Goal: Task Accomplishment & Management: Use online tool/utility

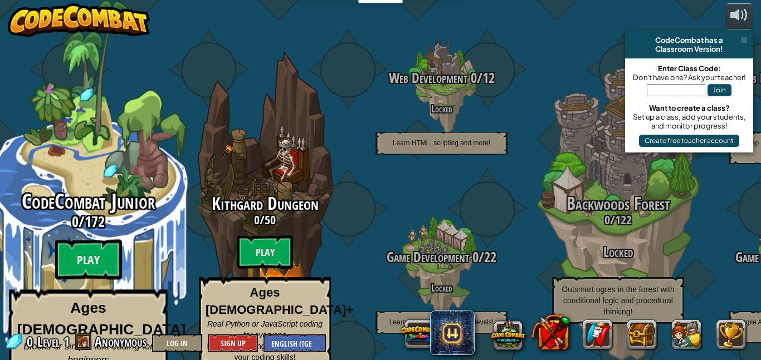
click at [91, 248] on btn "Play" at bounding box center [88, 260] width 67 height 40
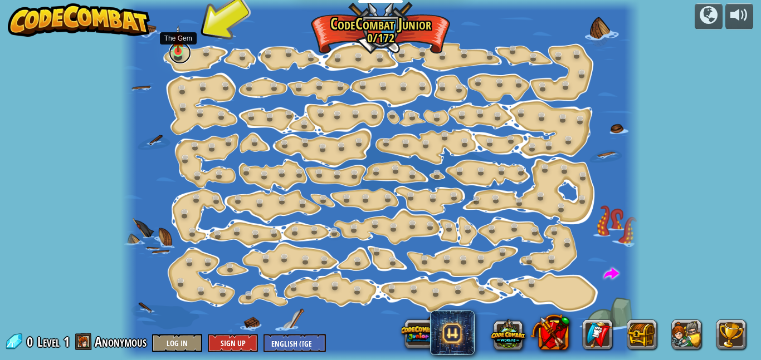
click at [174, 53] on link at bounding box center [180, 53] width 22 height 22
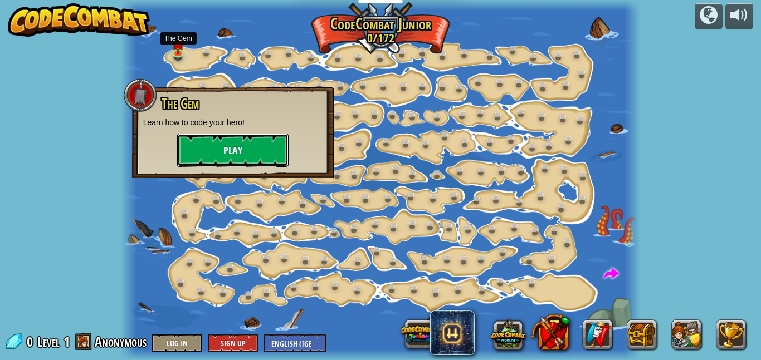
click at [239, 155] on button "Play" at bounding box center [232, 150] width 111 height 33
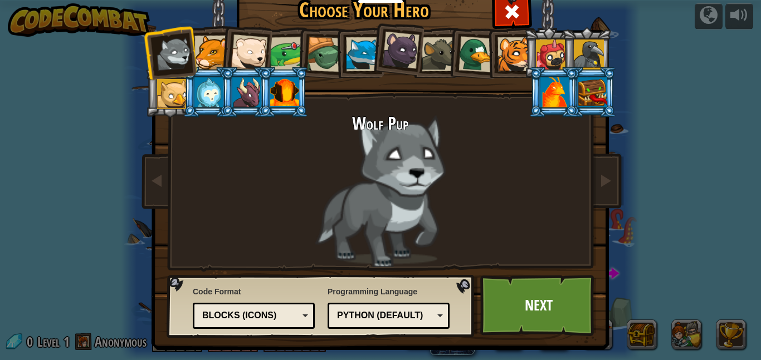
click at [297, 319] on div "Blocks (Icons)" at bounding box center [250, 316] width 96 height 13
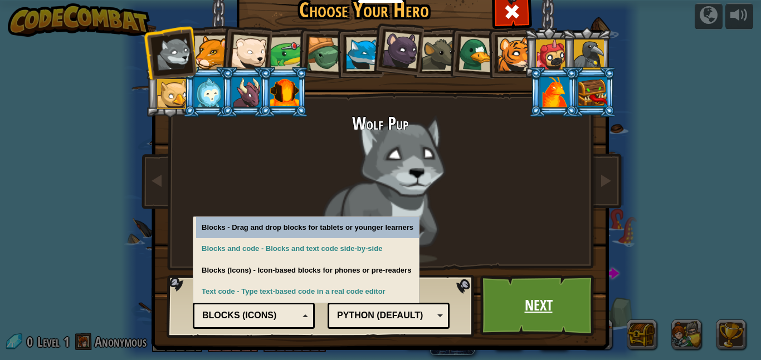
click at [521, 316] on link "Next" at bounding box center [538, 305] width 116 height 61
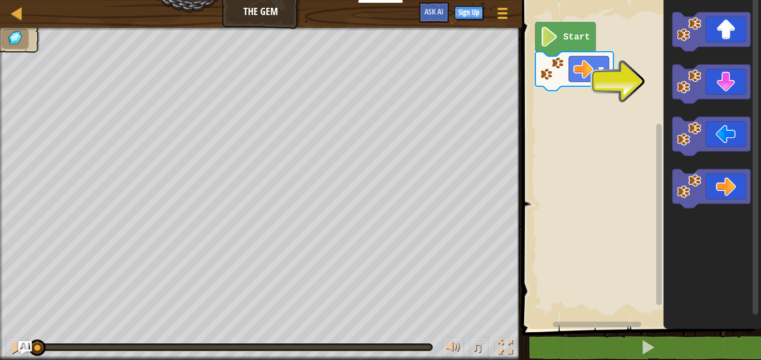
click at [560, 27] on icon "Blockly Workspace" at bounding box center [565, 39] width 60 height 34
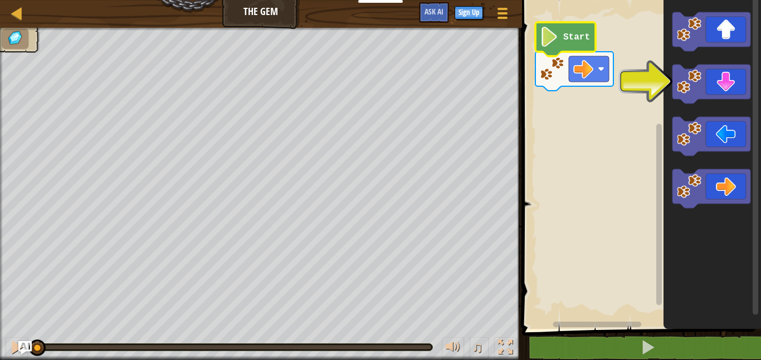
click at [568, 34] on text "Start" at bounding box center [576, 37] width 27 height 10
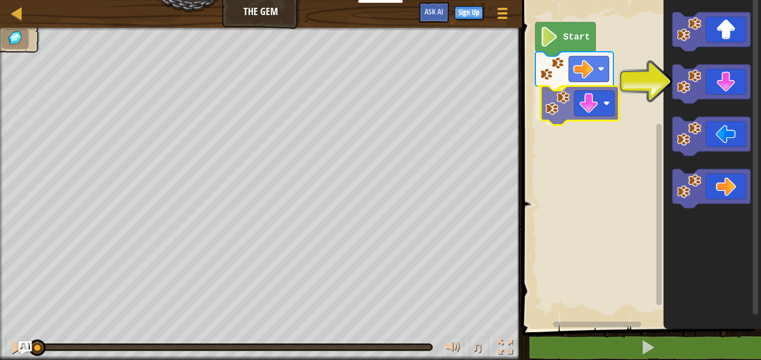
click at [581, 101] on div "Start" at bounding box center [640, 161] width 242 height 335
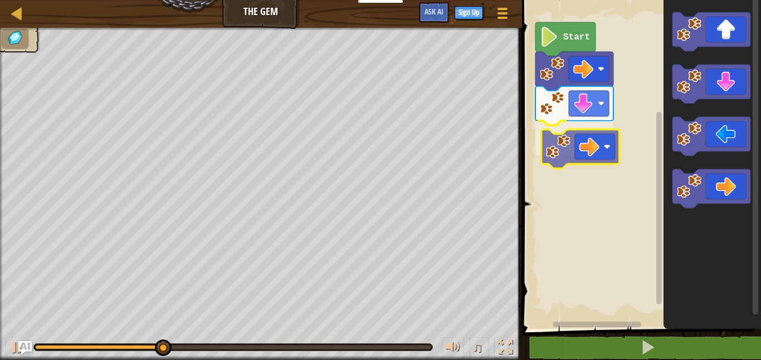
click at [565, 153] on div "Start" at bounding box center [640, 161] width 242 height 335
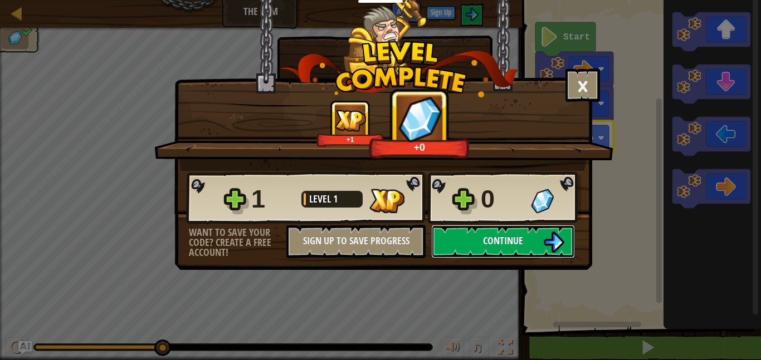
click at [531, 246] on button "Continue" at bounding box center [503, 241] width 144 height 33
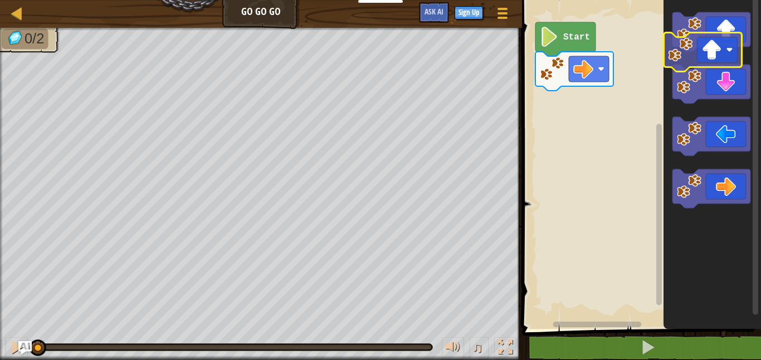
click at [691, 48] on g "Blockly Workspace" at bounding box center [711, 31] width 78 height 39
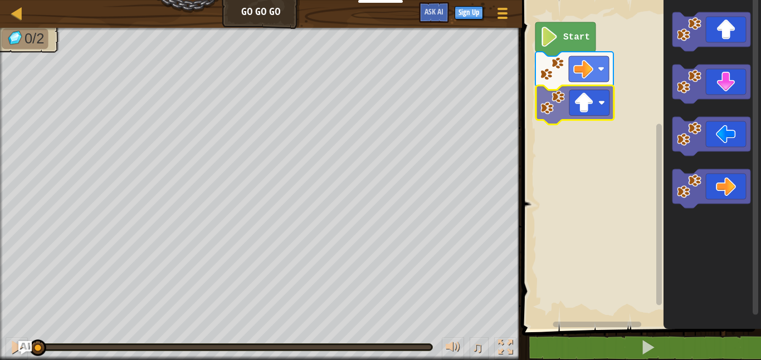
click at [555, 122] on div "Start" at bounding box center [640, 161] width 242 height 335
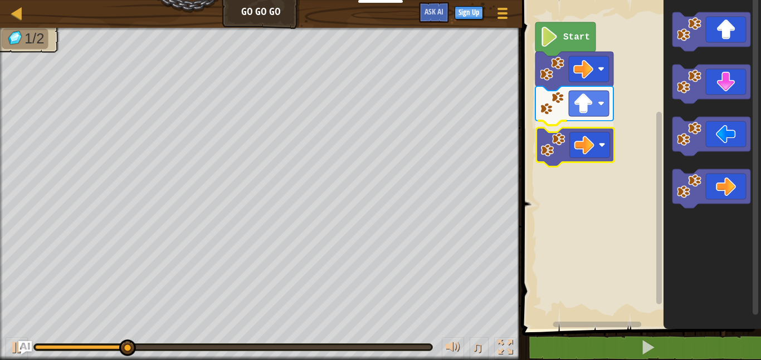
click at [564, 138] on div "Start" at bounding box center [640, 161] width 242 height 335
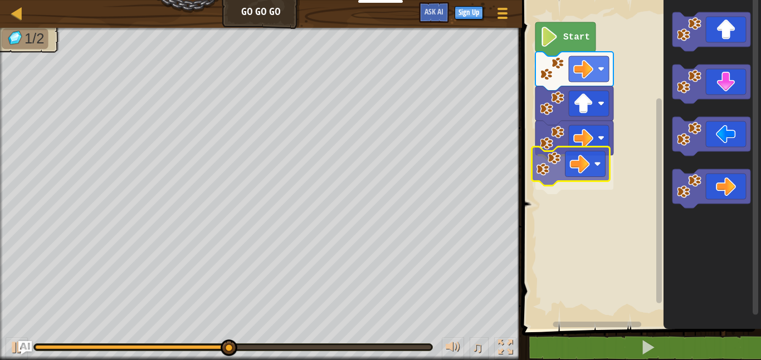
click at [584, 177] on div "Start" at bounding box center [640, 161] width 242 height 335
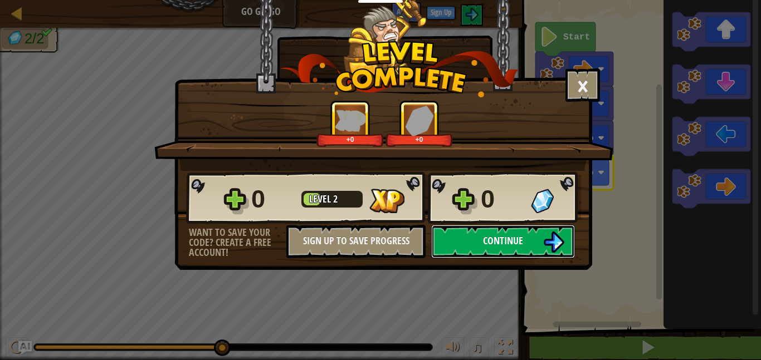
click at [526, 252] on button "Continue" at bounding box center [503, 241] width 144 height 33
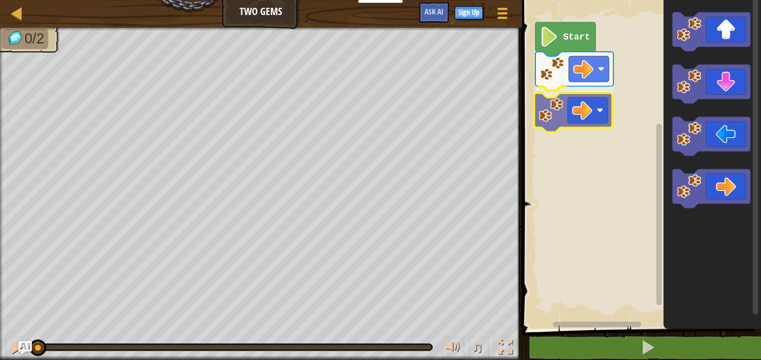
click at [580, 113] on div "Start" at bounding box center [640, 161] width 242 height 335
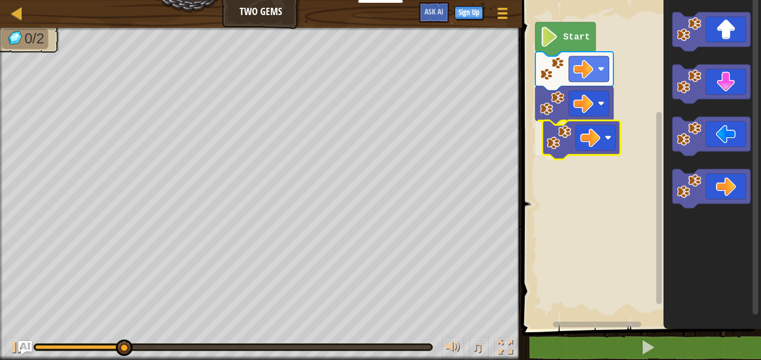
click at [588, 138] on div "Start" at bounding box center [640, 161] width 242 height 335
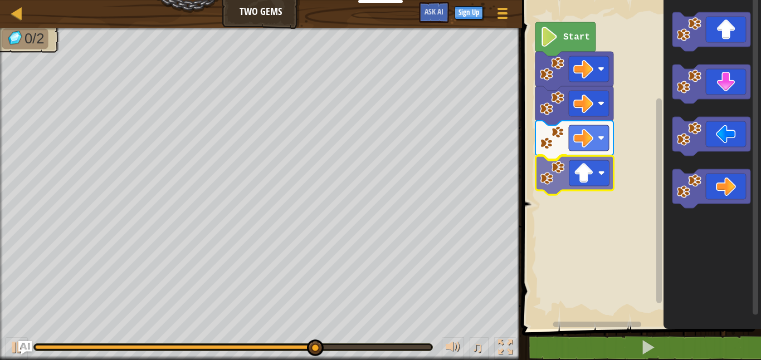
click at [586, 182] on div "Start" at bounding box center [640, 161] width 242 height 335
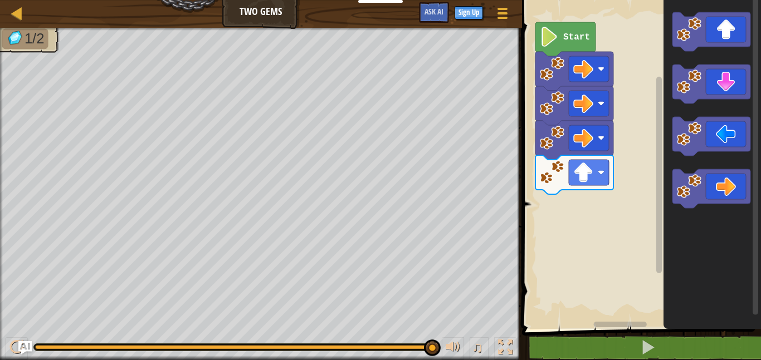
click at [573, 227] on div "Start" at bounding box center [640, 161] width 242 height 335
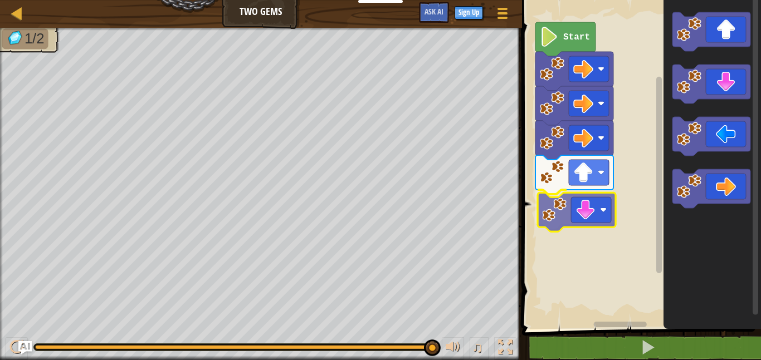
click at [612, 198] on div "Start" at bounding box center [640, 161] width 242 height 335
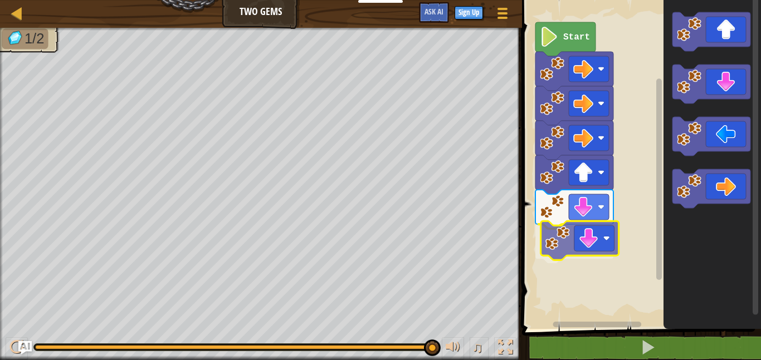
click at [559, 250] on div "Start" at bounding box center [640, 161] width 242 height 335
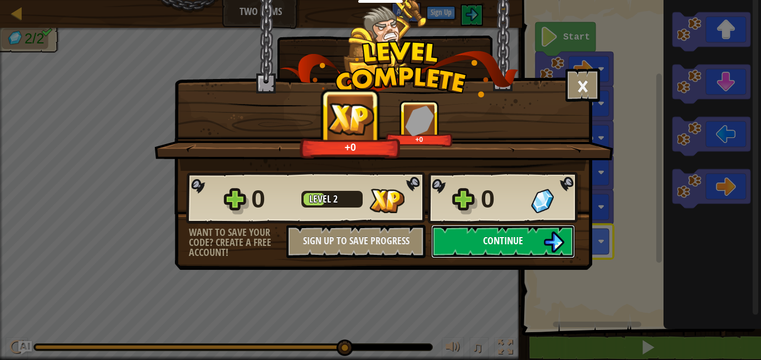
click at [517, 242] on span "Continue" at bounding box center [503, 241] width 40 height 14
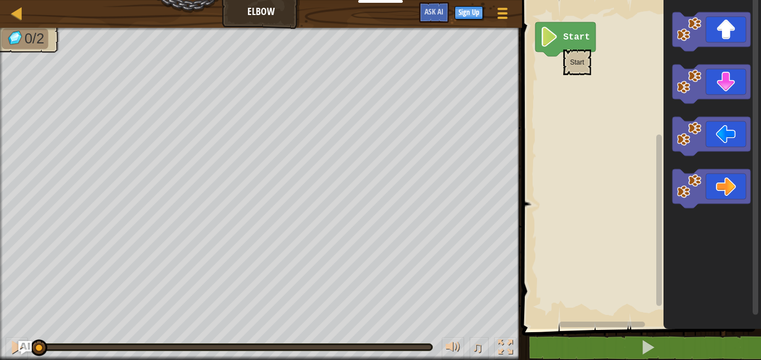
click at [563, 43] on icon "Blockly Workspace" at bounding box center [565, 39] width 60 height 34
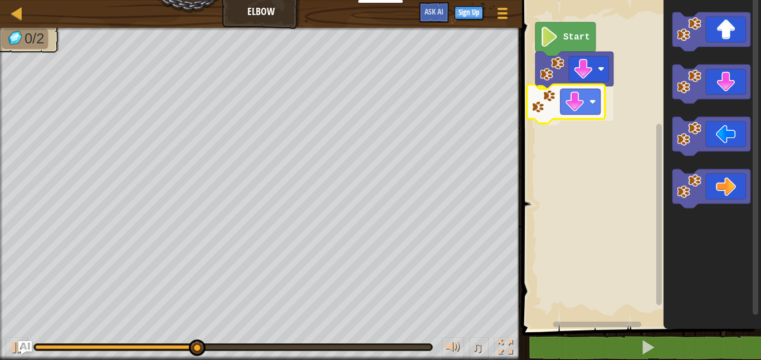
click at [554, 104] on div "Start" at bounding box center [640, 161] width 242 height 335
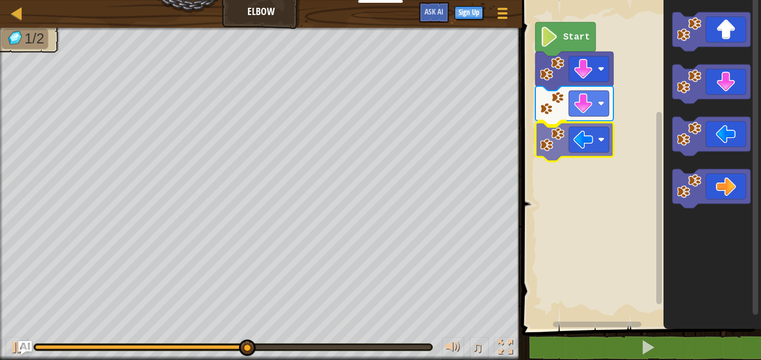
click at [563, 143] on div "Start" at bounding box center [640, 161] width 242 height 335
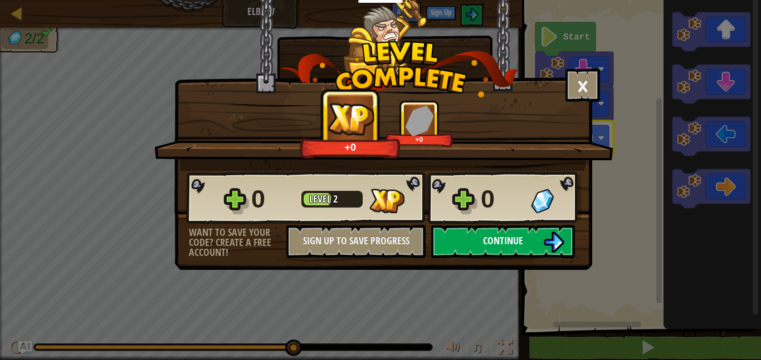
click at [534, 248] on button "Continue" at bounding box center [503, 241] width 144 height 33
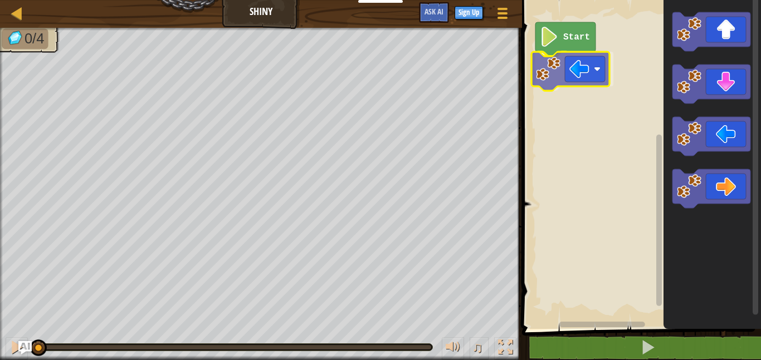
click at [564, 82] on div "Start" at bounding box center [640, 161] width 242 height 335
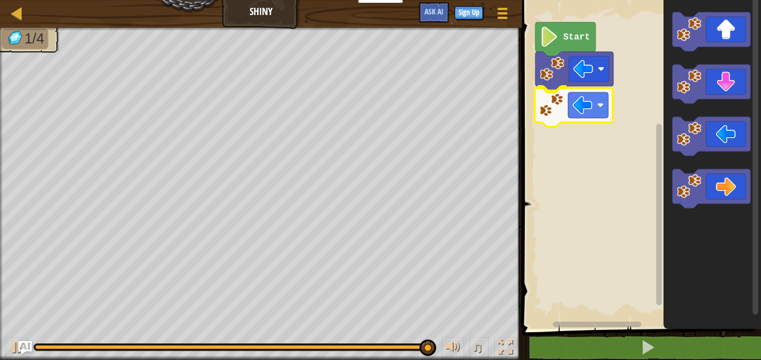
click at [570, 97] on div "Start" at bounding box center [640, 161] width 242 height 335
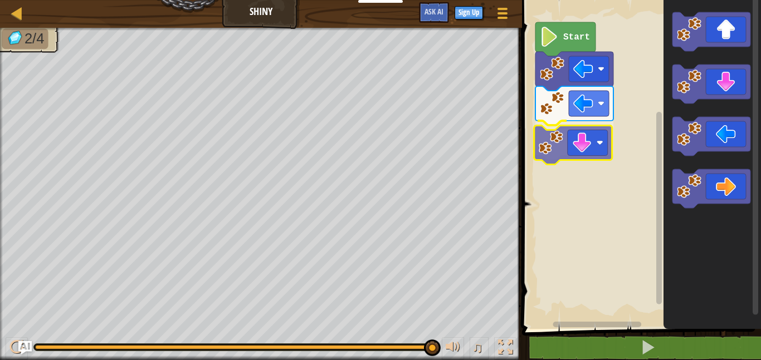
click at [551, 146] on div "Start" at bounding box center [640, 161] width 242 height 335
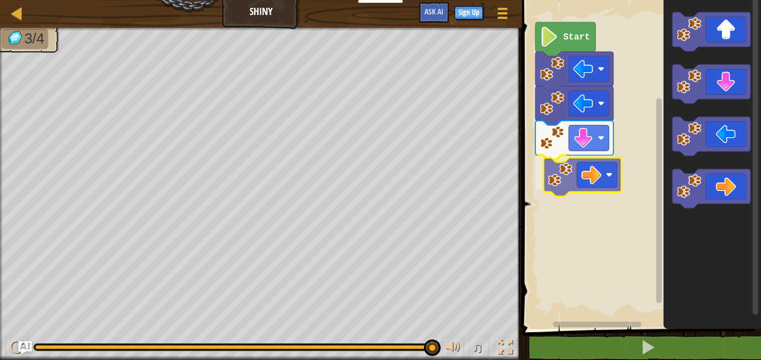
click at [582, 175] on div "Start" at bounding box center [640, 161] width 242 height 335
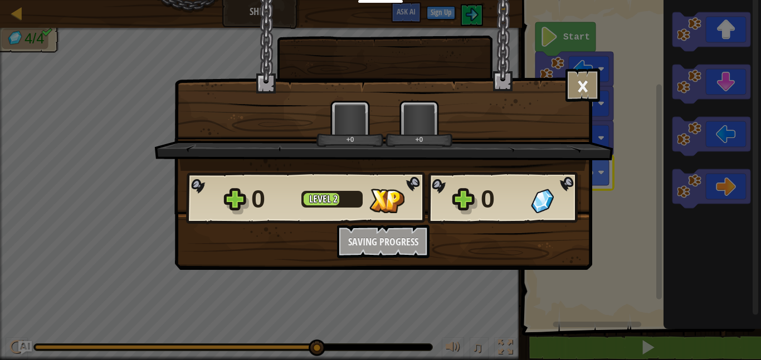
click at [619, 354] on div "× How fun was this level? +0 +0 Reticulating Splines... 0 Level 2 0 Want to sav…" at bounding box center [380, 180] width 761 height 360
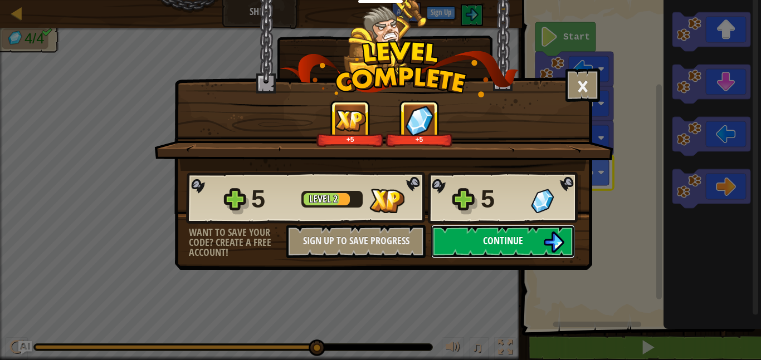
click at [527, 251] on button "Continue" at bounding box center [503, 241] width 144 height 33
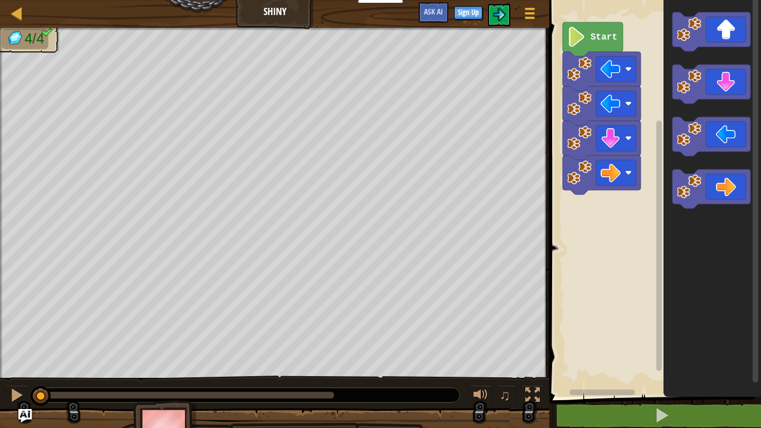
click at [573, 45] on image "Blockly Workspace" at bounding box center [576, 37] width 19 height 20
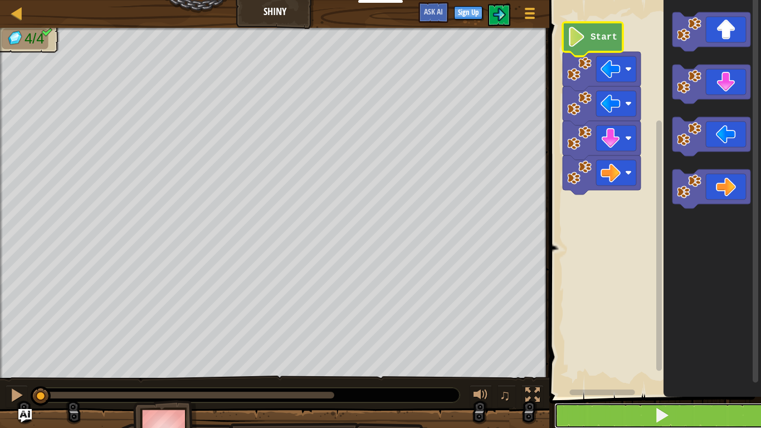
click at [668, 418] on span at bounding box center [662, 415] width 16 height 16
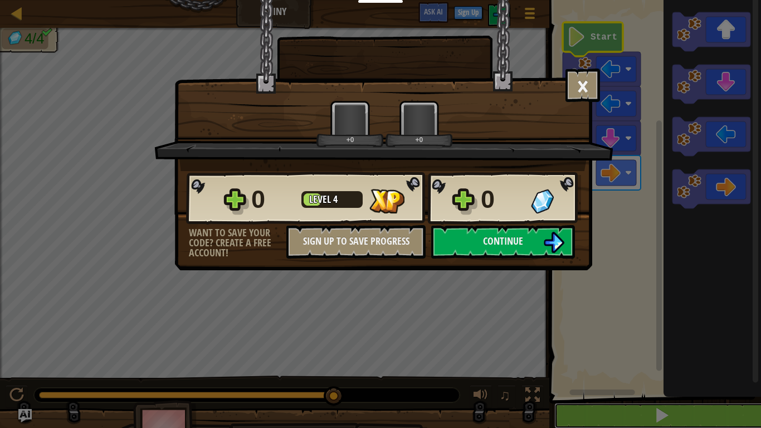
scroll to position [1, 0]
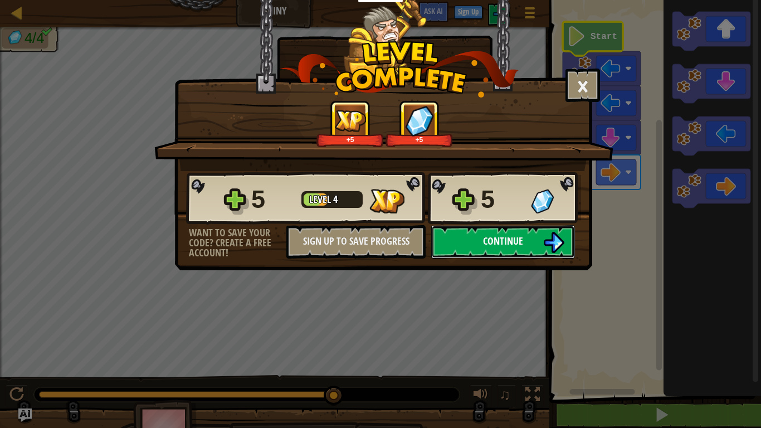
click at [540, 240] on button "Continue" at bounding box center [503, 241] width 144 height 33
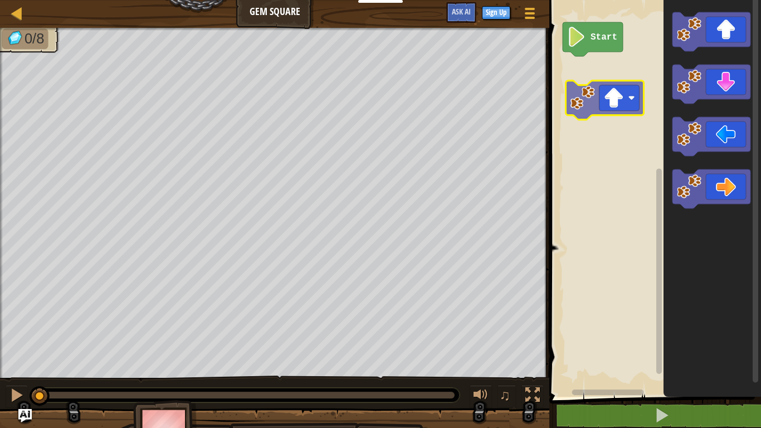
click at [596, 75] on div "Start" at bounding box center [653, 195] width 215 height 402
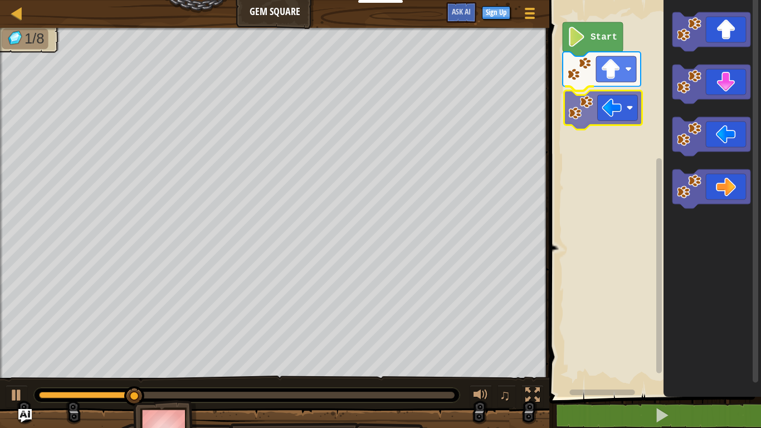
click at [604, 118] on div "Start" at bounding box center [653, 195] width 215 height 402
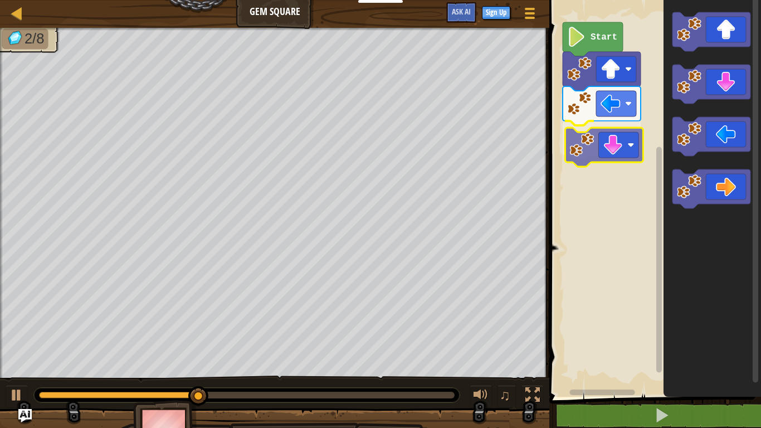
click at [618, 146] on div "Start" at bounding box center [653, 195] width 215 height 402
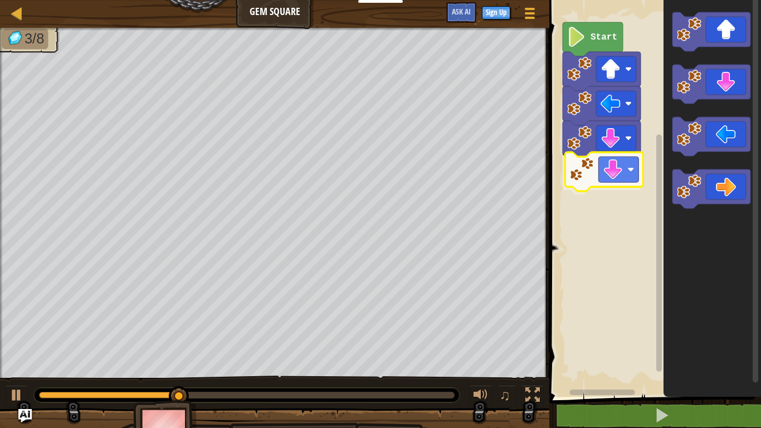
click at [609, 172] on div "Start" at bounding box center [653, 195] width 215 height 402
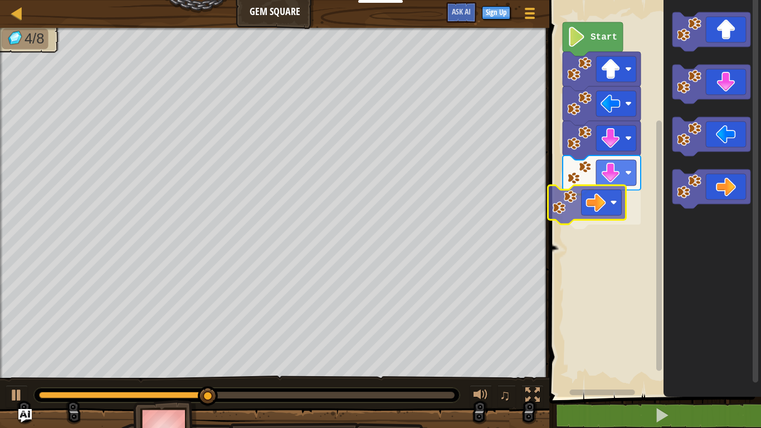
click at [588, 198] on div "Start" at bounding box center [653, 195] width 215 height 402
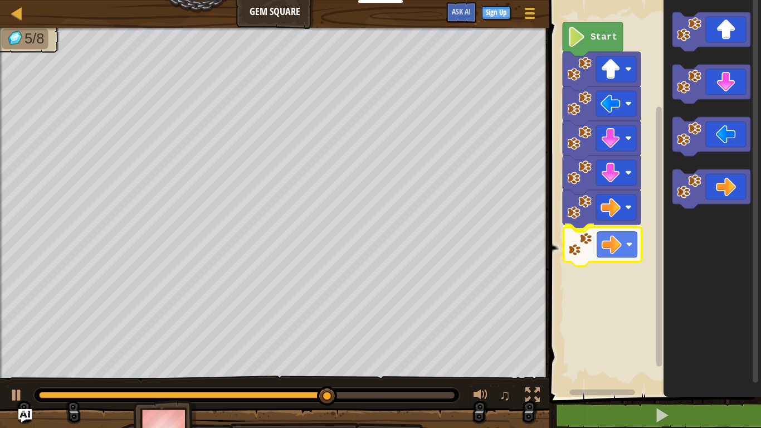
click at [605, 255] on div "Start" at bounding box center [653, 195] width 215 height 402
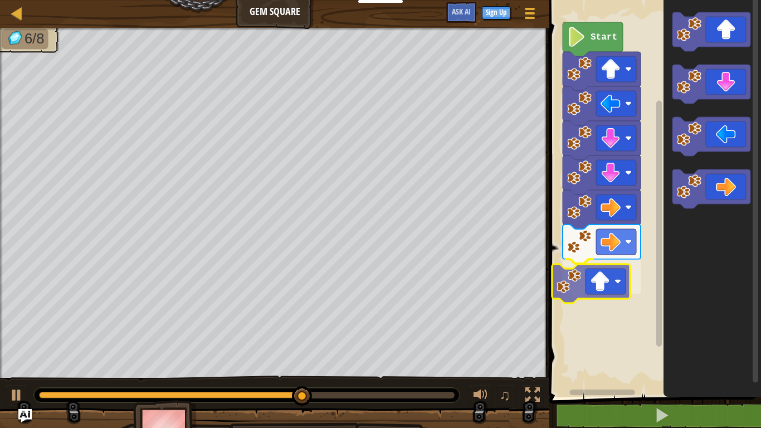
click at [584, 278] on div "Start" at bounding box center [653, 195] width 215 height 402
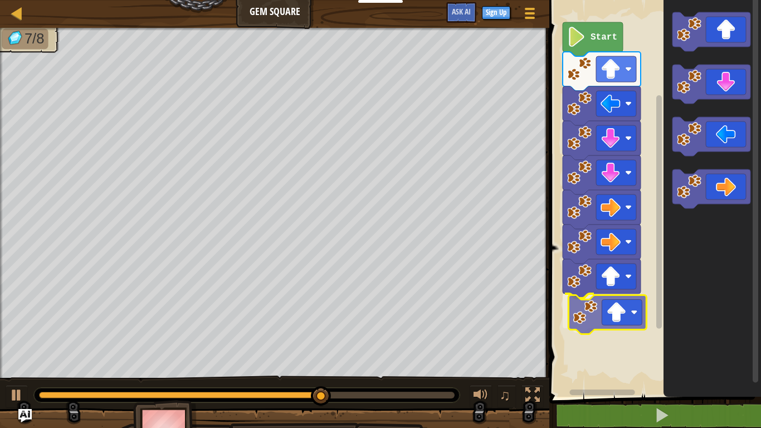
click at [626, 311] on div "Start" at bounding box center [653, 195] width 215 height 402
